Goal: Task Accomplishment & Management: Manage account settings

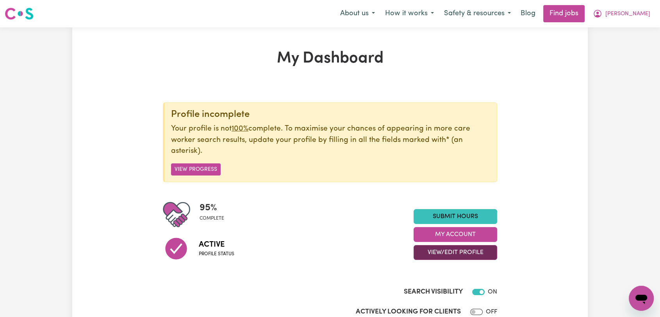
click at [461, 254] on button "View/Edit Profile" at bounding box center [456, 252] width 84 height 15
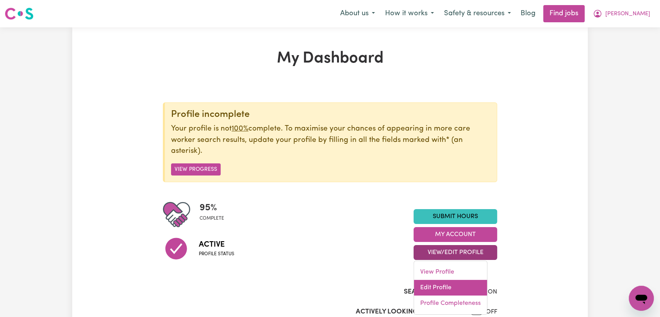
click at [440, 284] on link "Edit Profile" at bounding box center [450, 288] width 73 height 16
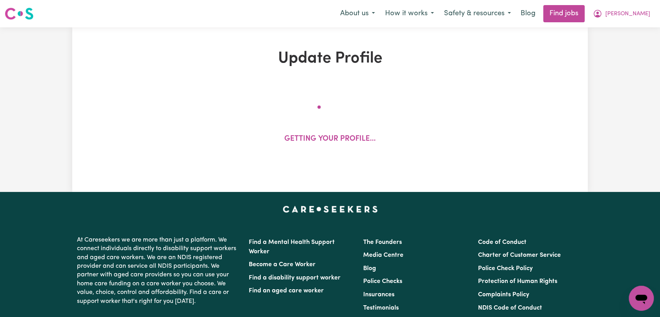
select select "[DEMOGRAPHIC_DATA]"
select select "[DEMOGRAPHIC_DATA] Work Visa"
select select "Studying a healthcare related degree or qualification"
select select "50"
select select "65"
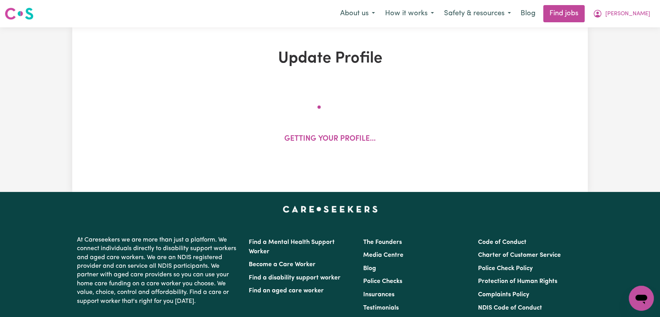
select select "70"
select select "110"
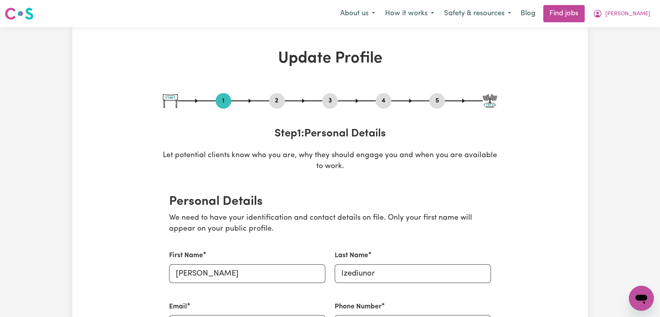
click at [276, 100] on button "2" at bounding box center [277, 101] width 16 height 10
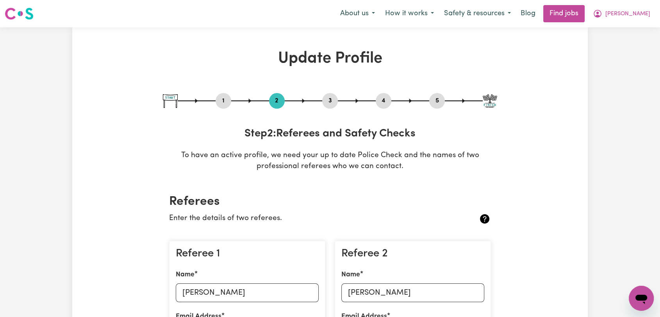
click at [329, 102] on button "3" at bounding box center [330, 101] width 16 height 10
select select "2024"
select select "2023"
select select "Certificate III (Individual Support)"
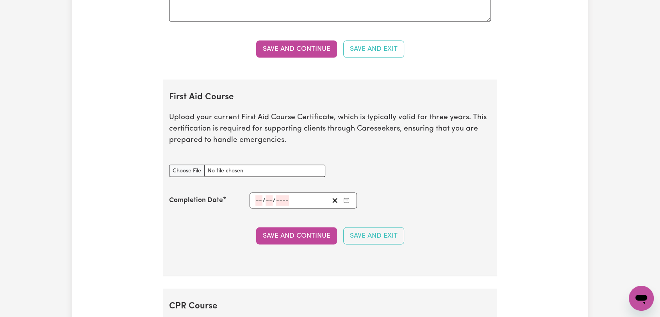
scroll to position [1519, 0]
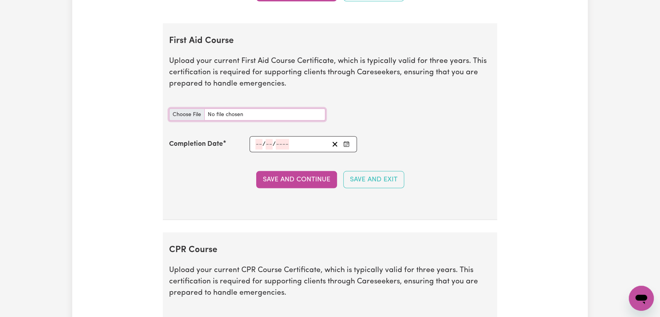
click at [180, 115] on input "First Aid Course document" at bounding box center [247, 115] width 156 height 12
click at [188, 113] on input "First Aid Course document" at bounding box center [247, 115] width 156 height 12
type input "C:\fakepath\[PERSON_NAME] - FIRST AID + CPR - [DATE]--.jpg"
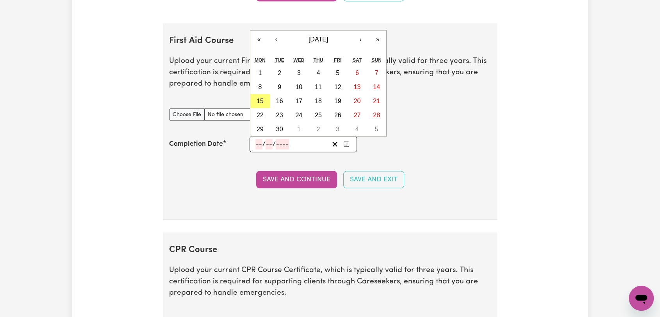
click at [258, 143] on input "number" at bounding box center [259, 144] width 7 height 11
type input "21"
type input "10"
type input "202"
type input "[DATE]"
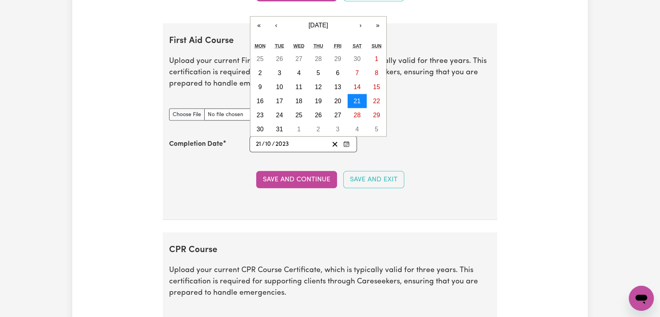
type input "2023"
click at [356, 98] on abbr "21" at bounding box center [357, 101] width 7 height 7
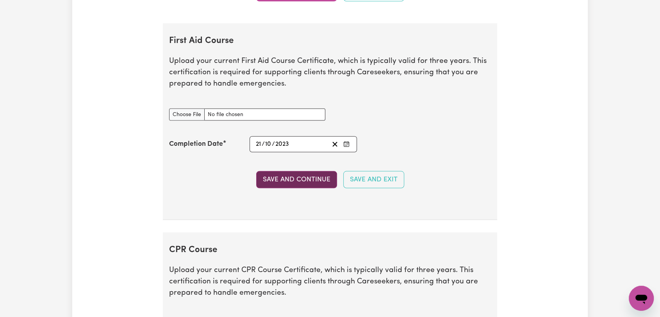
click at [300, 173] on button "Save and Continue" at bounding box center [296, 179] width 81 height 17
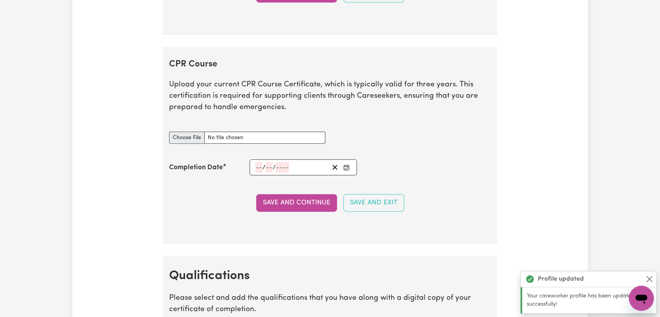
scroll to position [1793, 0]
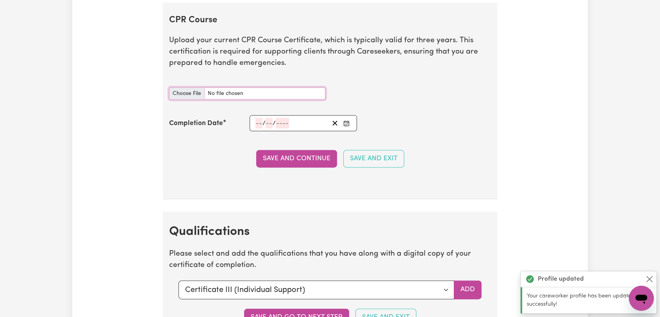
click at [182, 91] on input "CPR Course document" at bounding box center [247, 94] width 156 height 12
type input "C:\fakepath\[PERSON_NAME] - FIRST AID + CPR - [DATE]--.jpg"
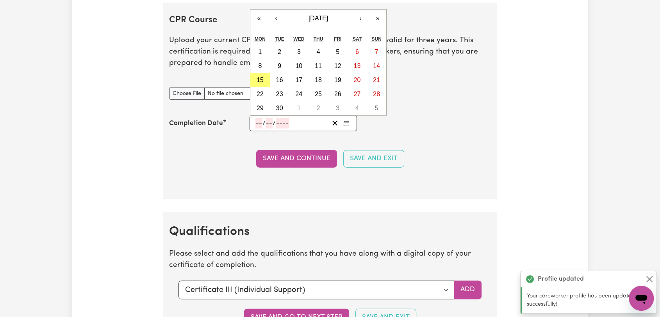
click at [257, 123] on input "number" at bounding box center [259, 123] width 7 height 11
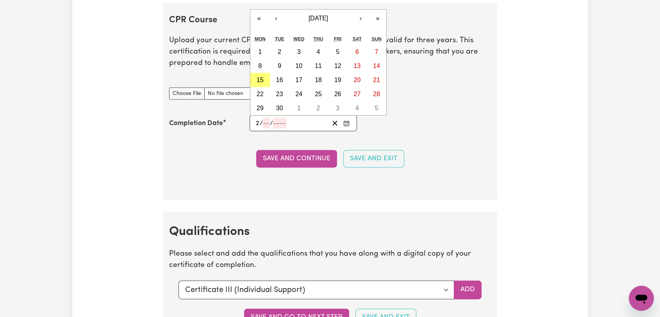
type input "21"
type input "10"
type input "202"
type input "[DATE]"
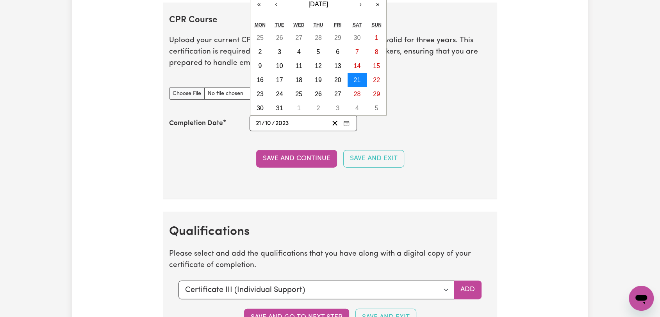
type input "2023"
click at [356, 77] on abbr "21" at bounding box center [357, 80] width 7 height 7
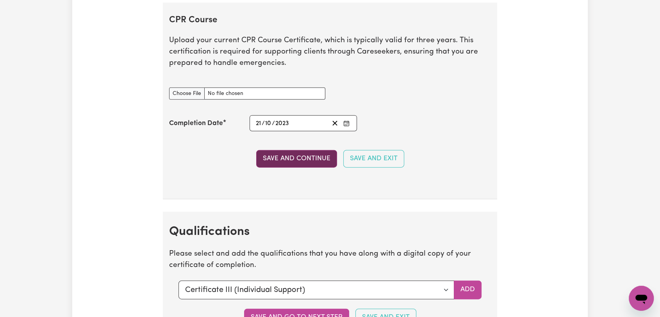
click at [311, 159] on button "Save and Continue" at bounding box center [296, 158] width 81 height 17
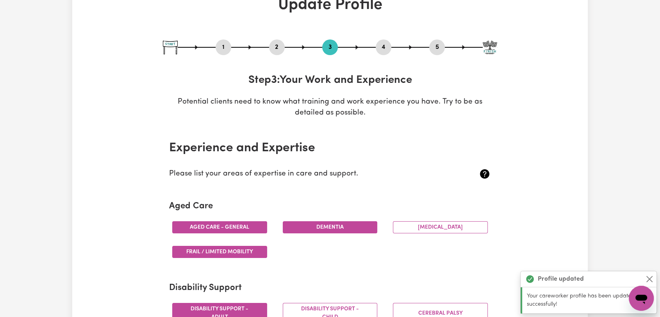
scroll to position [0, 0]
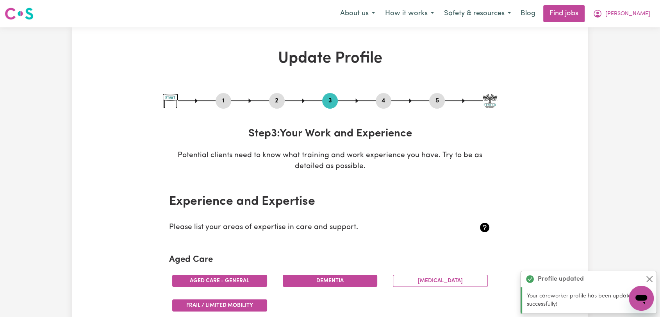
click at [378, 97] on button "4" at bounding box center [384, 101] width 16 height 10
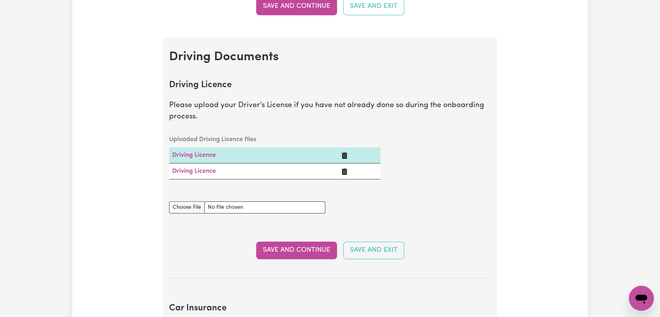
scroll to position [304, 0]
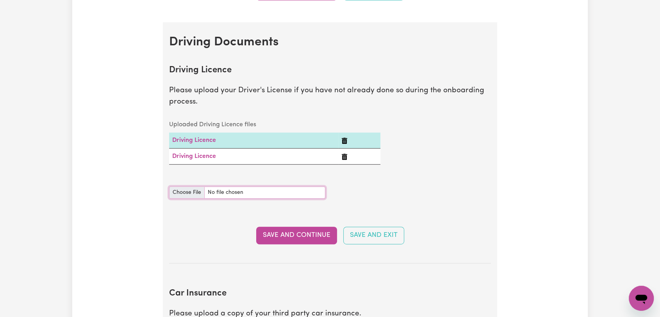
click at [184, 192] on input "Driving Licence document" at bounding box center [247, 192] width 156 height 12
type input "C:\fakepath\[PERSON_NAME] - DL AU - [DATE] --.jpeg"
click at [312, 238] on button "Save and Continue" at bounding box center [296, 235] width 81 height 17
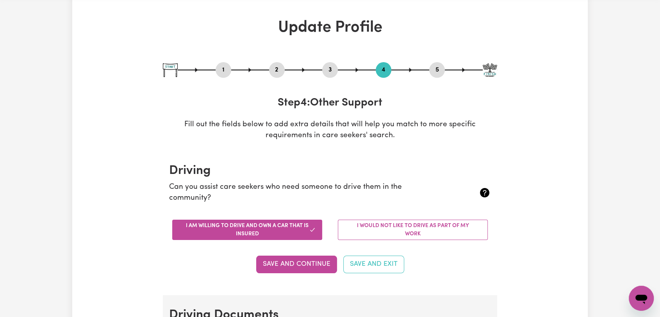
scroll to position [0, 0]
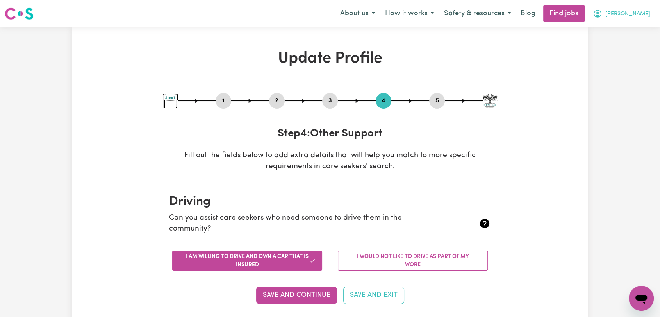
click at [643, 14] on span "[PERSON_NAME]" at bounding box center [628, 14] width 45 height 9
click at [625, 63] on link "Logout" at bounding box center [624, 59] width 62 height 15
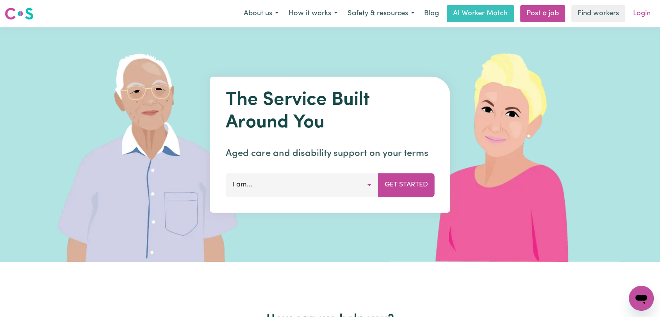
click at [646, 18] on link "Login" at bounding box center [642, 13] width 27 height 17
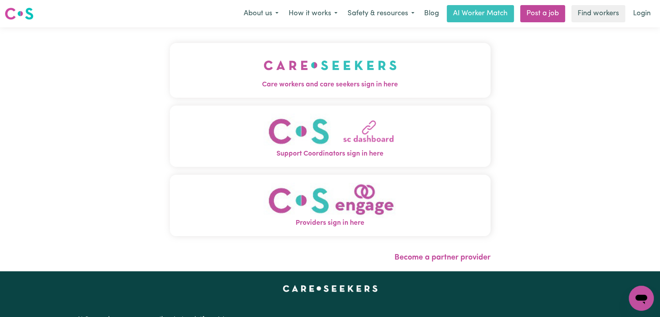
click at [302, 64] on img "Care workers and care seekers sign in here" at bounding box center [330, 65] width 133 height 29
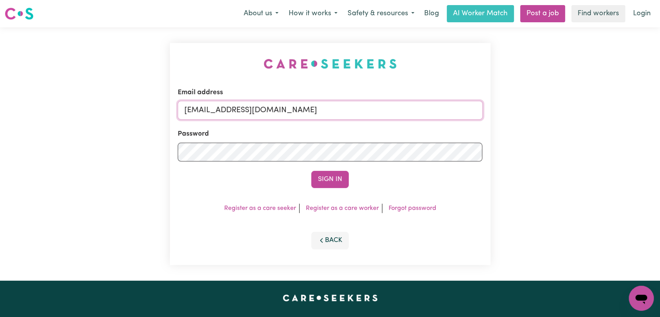
drag, startPoint x: 341, startPoint y: 105, endPoint x: 341, endPoint y: 110, distance: 5.5
click at [341, 105] on input "[EMAIL_ADDRESS][DOMAIN_NAME]" at bounding box center [330, 110] width 305 height 19
drag, startPoint x: 228, startPoint y: 111, endPoint x: 322, endPoint y: 109, distance: 94.2
click at [322, 109] on input "Superuser~[EMAIL_ADDRESS][DOMAIN_NAME]" at bounding box center [330, 110] width 305 height 19
type input "[EMAIL_ADDRESS][DOMAIN_NAME]"
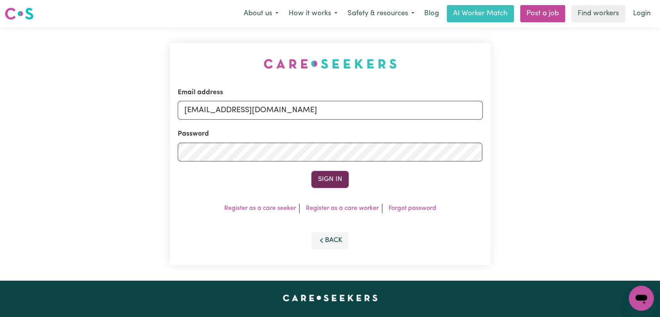
click at [324, 179] on button "Sign In" at bounding box center [330, 179] width 38 height 17
